Goal: Find contact information: Obtain details needed to contact an individual or organization

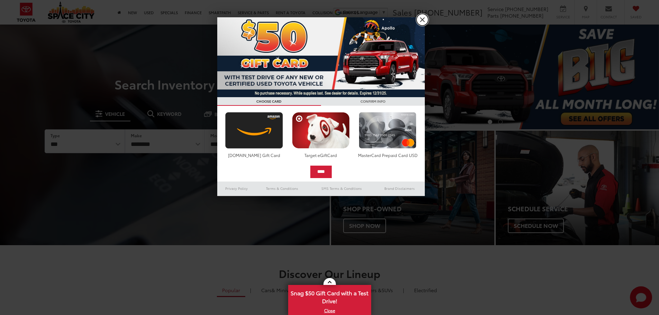
click at [421, 24] on link "X" at bounding box center [422, 20] width 12 height 12
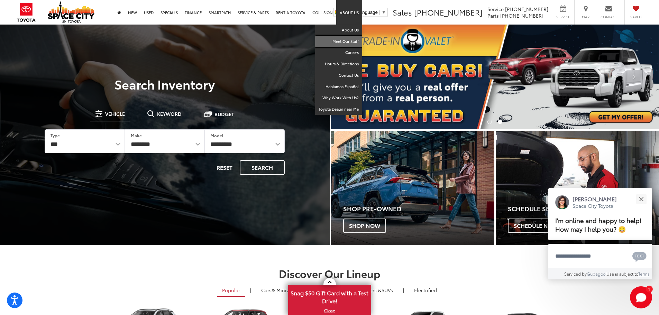
click at [346, 43] on link "Meet Our Staff" at bounding box center [338, 41] width 47 height 11
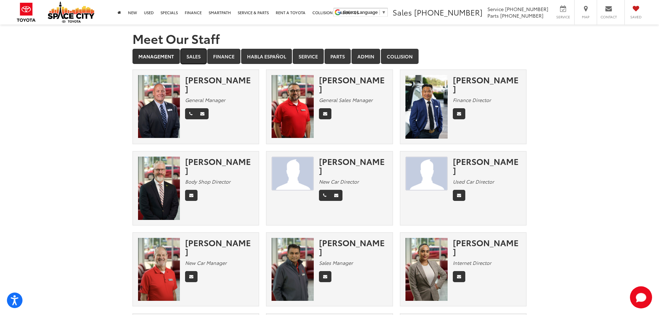
click at [193, 56] on link "Sales" at bounding box center [193, 56] width 26 height 15
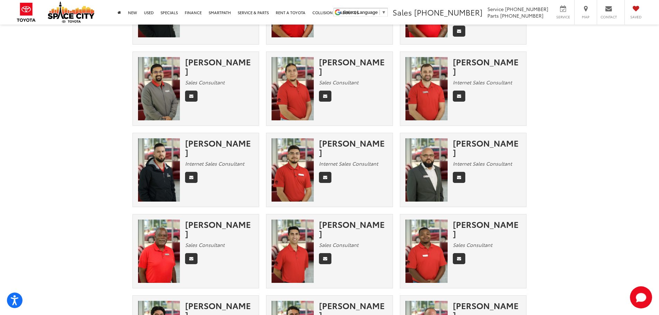
scroll to position [346, 0]
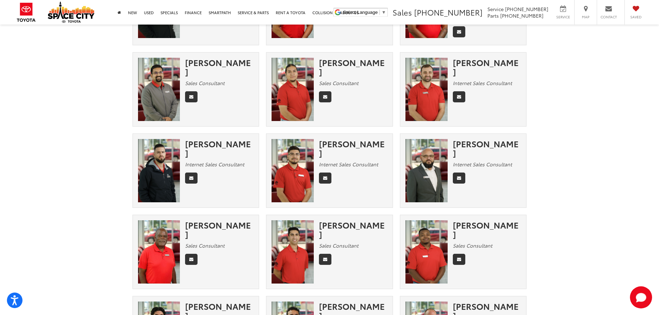
click at [435, 162] on img at bounding box center [426, 170] width 42 height 63
click at [464, 139] on div "[PERSON_NAME]" at bounding box center [487, 148] width 68 height 18
click at [463, 173] on link "Email" at bounding box center [459, 178] width 12 height 11
click at [459, 176] on icon "Email" at bounding box center [459, 178] width 4 height 4
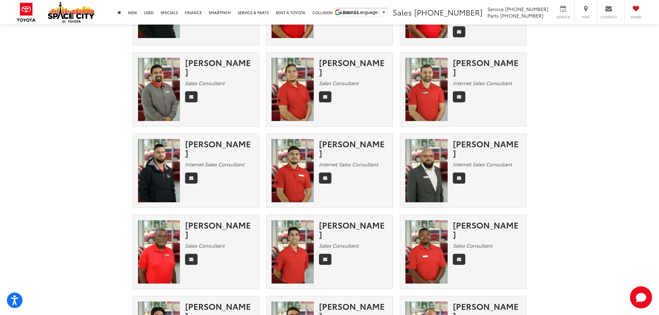
click at [540, 155] on section "Meet Our Staff Management Sales Finance Habla Español Service Parts Admin Colli…" at bounding box center [329, 109] width 659 height 861
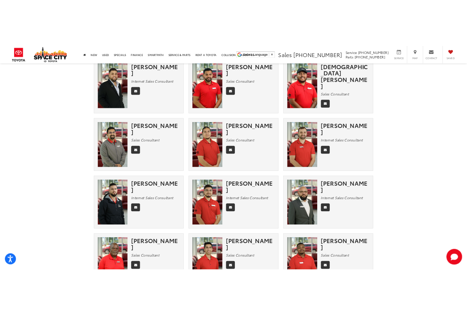
scroll to position [207, 0]
